Goal: Navigation & Orientation: Find specific page/section

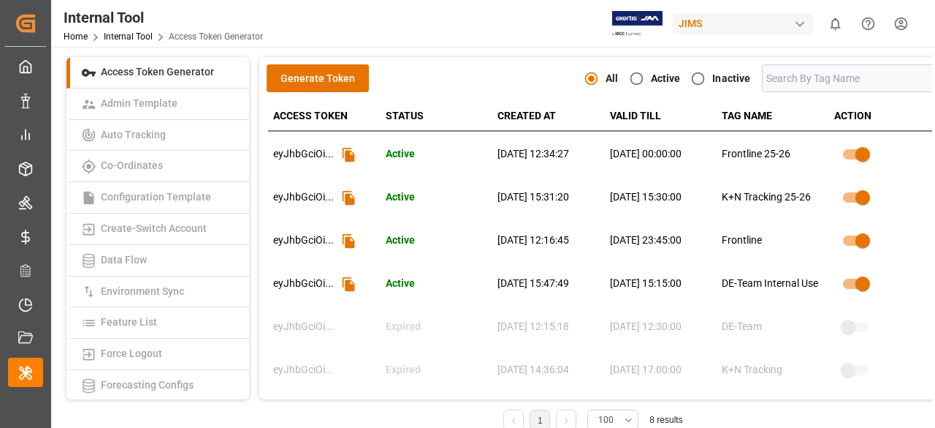
click at [61, 35] on div "Internal Tool Home Internal Tool Access Token Generator" at bounding box center [163, 23] width 210 height 47
click at [69, 36] on link "Home" at bounding box center [76, 36] width 24 height 10
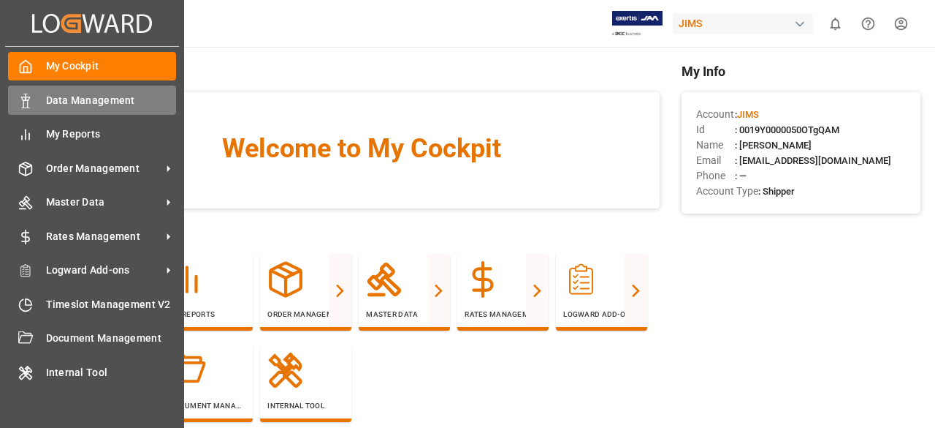
click at [34, 94] on div "Data Management Data Management" at bounding box center [92, 100] width 168 height 29
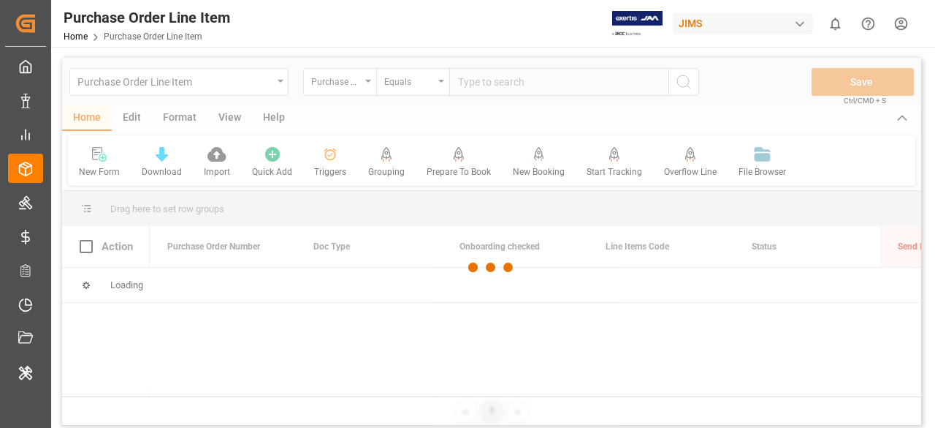
click at [694, 13] on div "JIMS" at bounding box center [743, 23] width 140 height 21
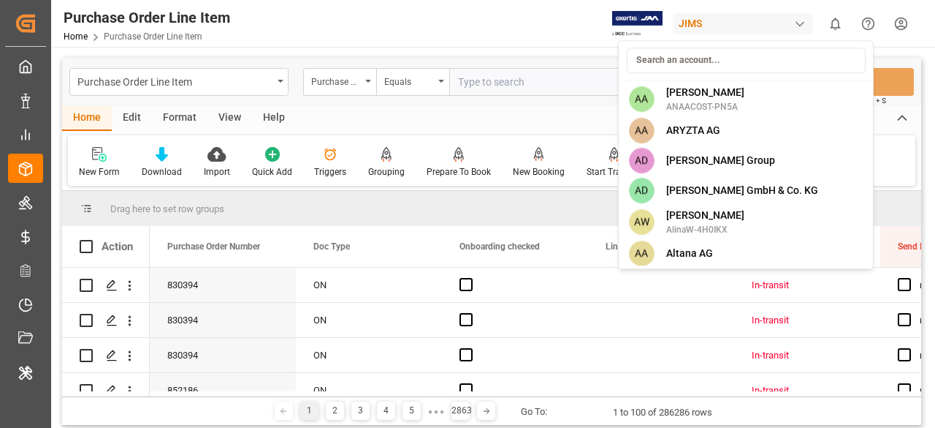
click at [137, 118] on html "Created by potrace 1.15, written by [PERSON_NAME] [DATE]-[DATE] Created by potr…" at bounding box center [467, 214] width 935 height 428
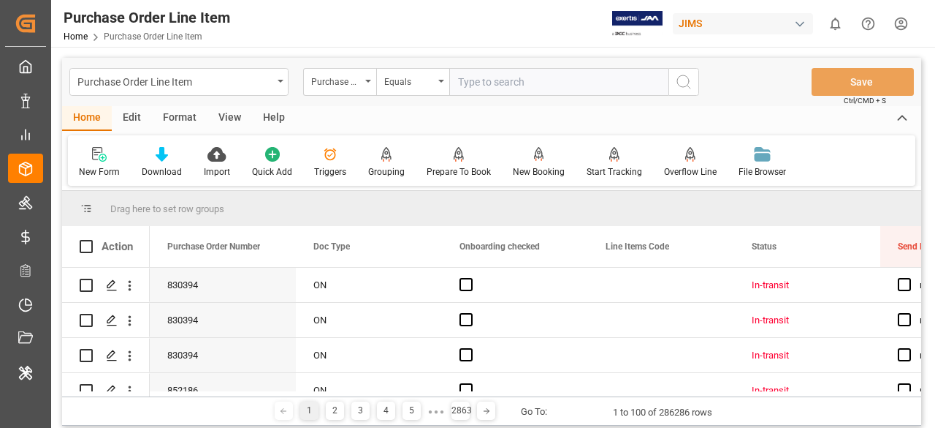
click at [137, 118] on div "Edit" at bounding box center [132, 118] width 40 height 25
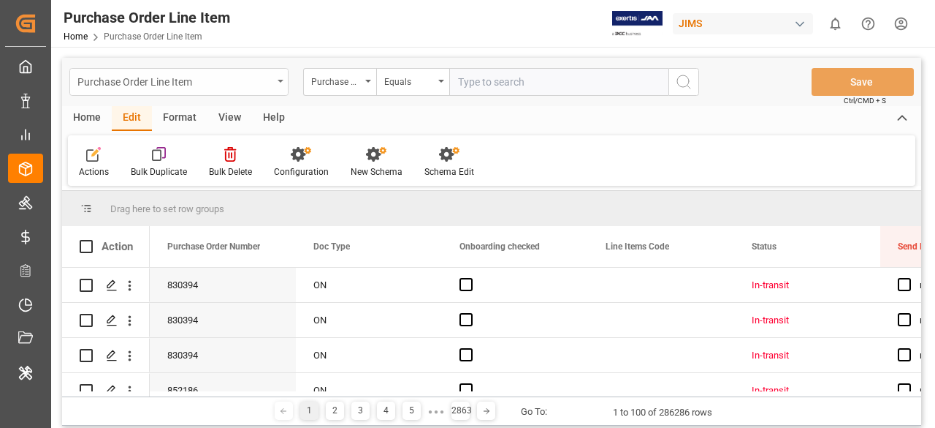
click at [218, 88] on div "Purchase Order Line Item" at bounding box center [174, 81] width 195 height 18
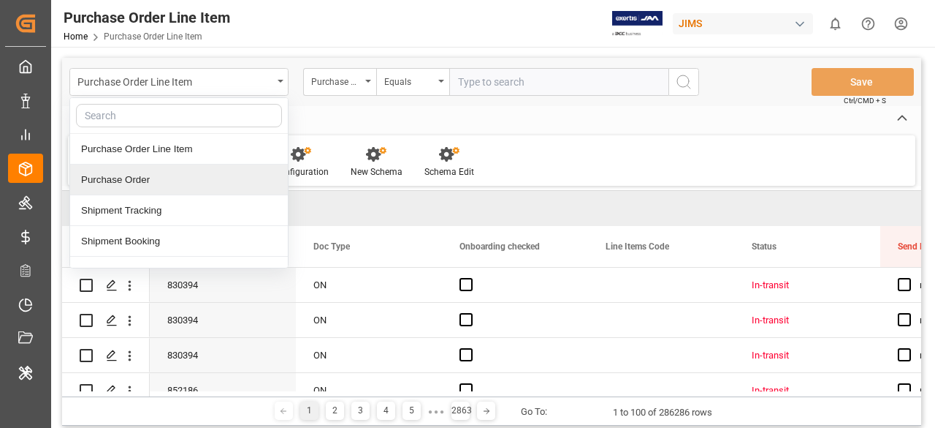
click at [151, 178] on div "Purchase Order" at bounding box center [179, 179] width 218 height 31
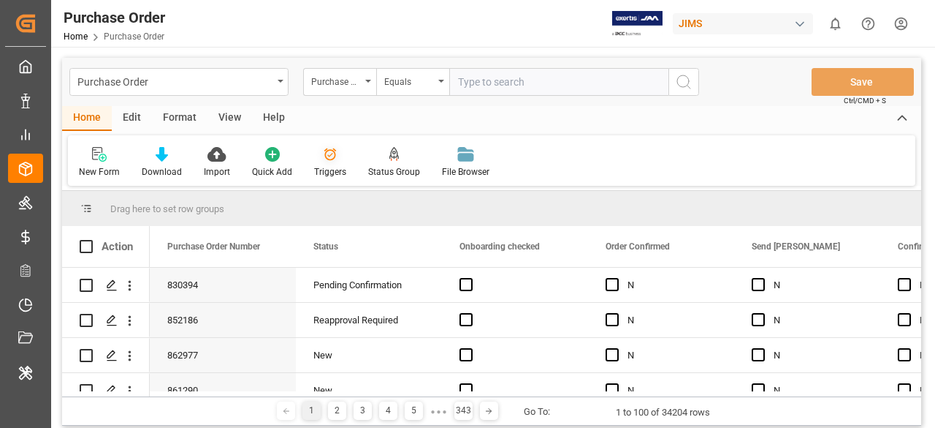
click at [326, 162] on div "Triggers" at bounding box center [330, 162] width 54 height 32
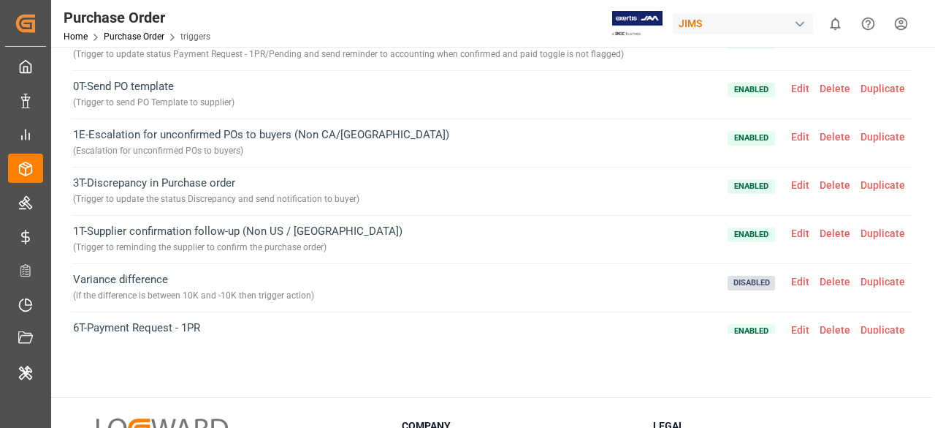
scroll to position [139, 0]
